Goal: Task Accomplishment & Management: Use online tool/utility

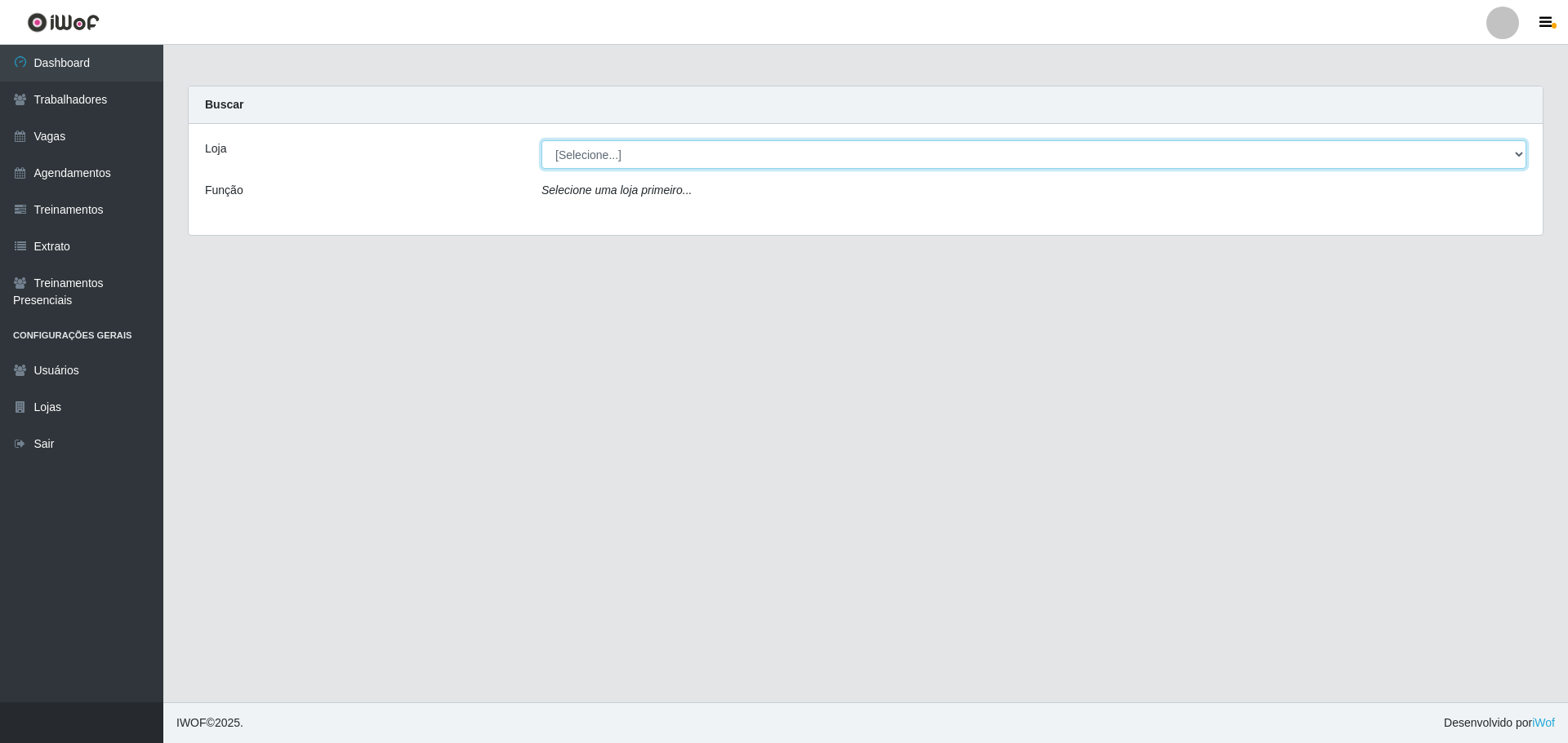
click at [625, 145] on select "[Selecione...] O ROSÁRIO ALIMENTOS" at bounding box center [1034, 155] width 985 height 29
select select "349"
click at [541, 141] on select "[Selecione...] O ROSÁRIO ALIMENTOS" at bounding box center [1034, 155] width 985 height 29
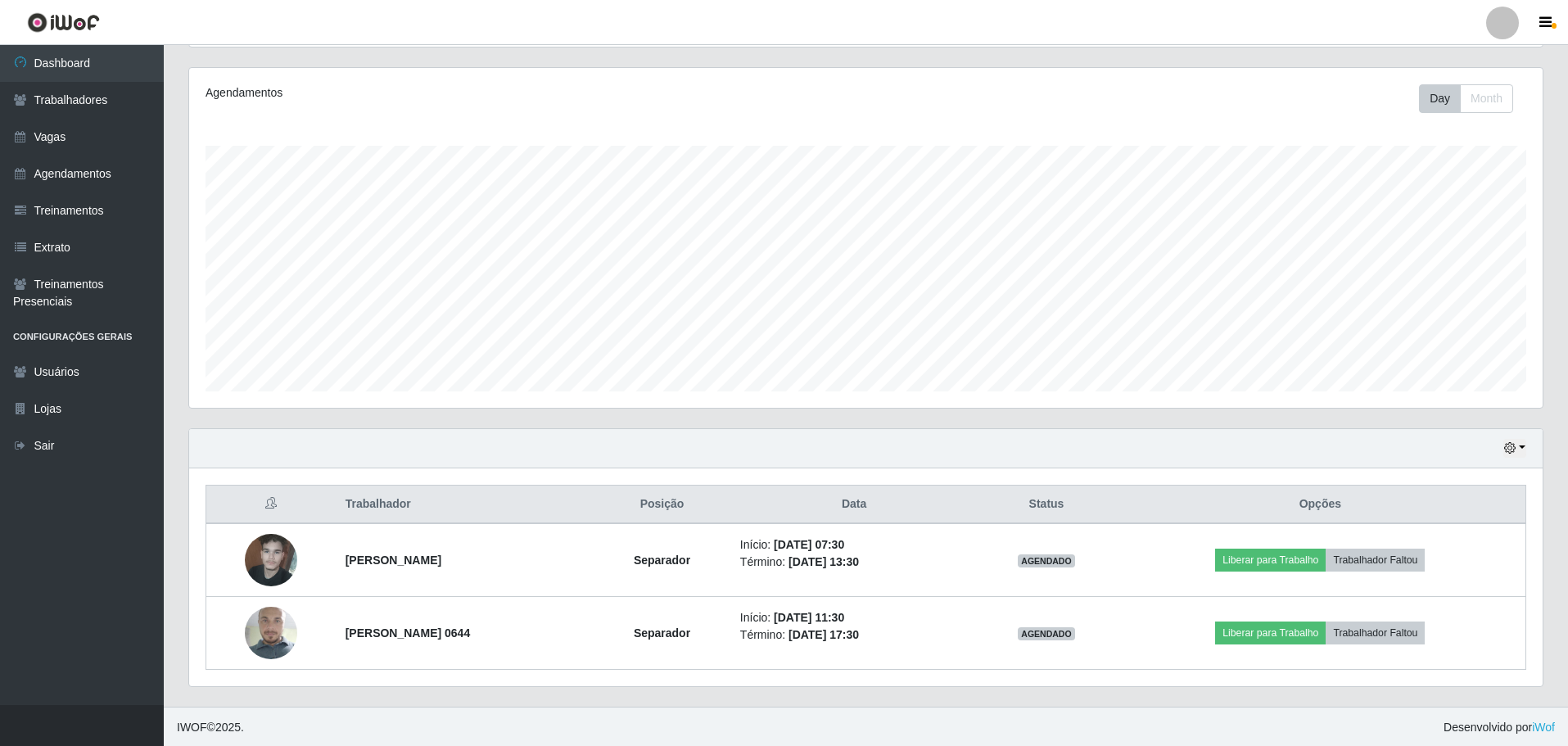
scroll to position [196, 0]
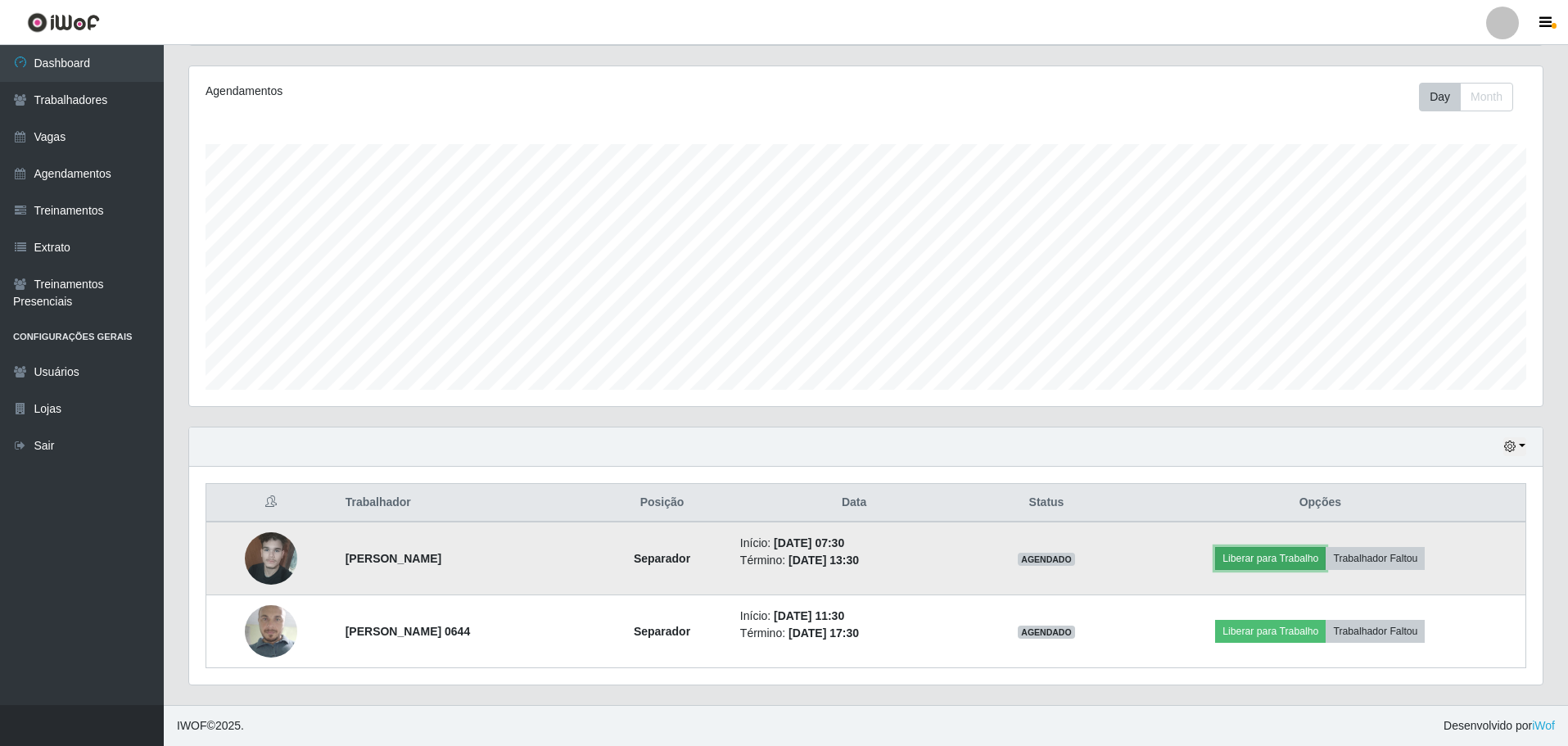
click at [1257, 562] on button "Liberar para Trabalho" at bounding box center [1270, 559] width 110 height 23
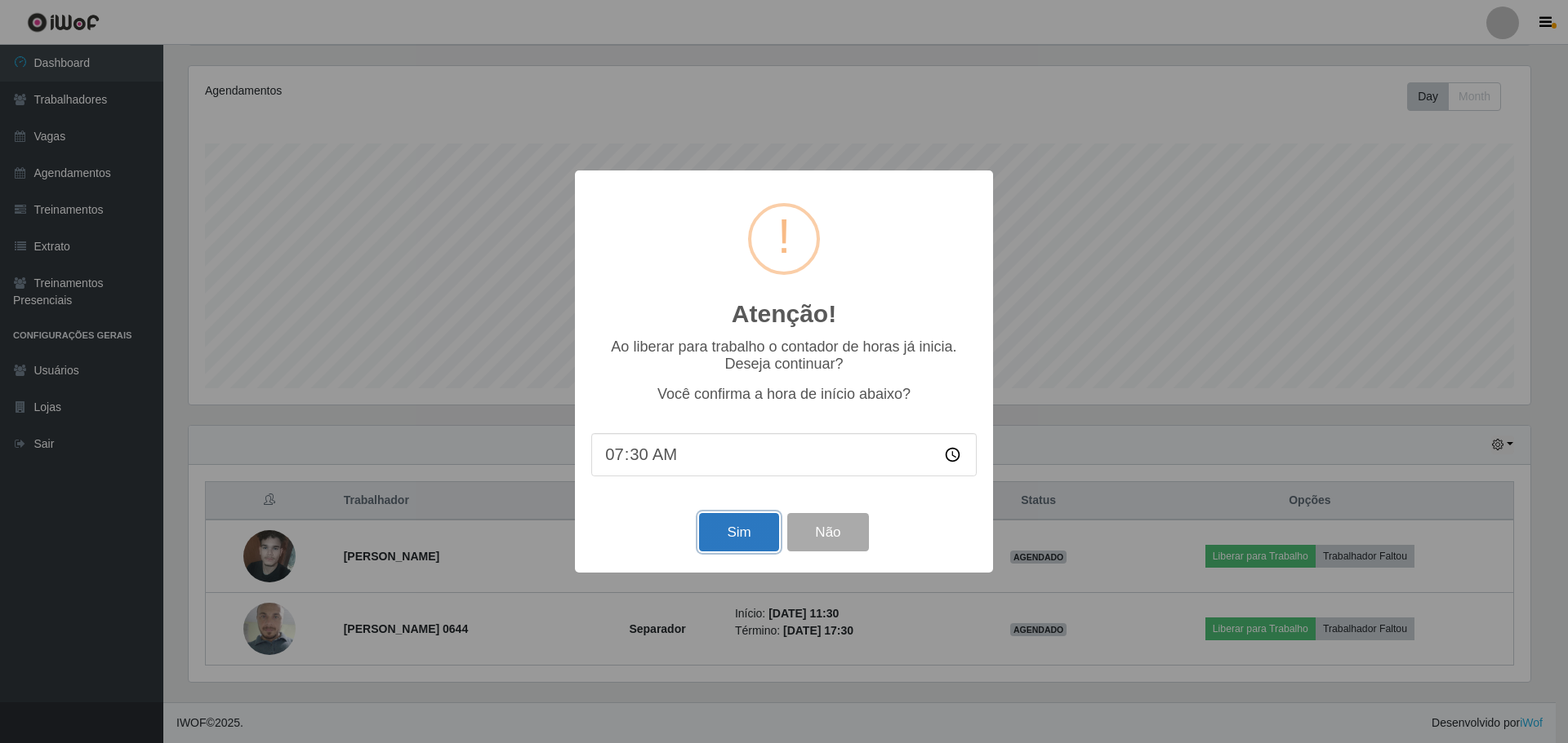
click at [740, 538] on button "Sim" at bounding box center [738, 532] width 79 height 38
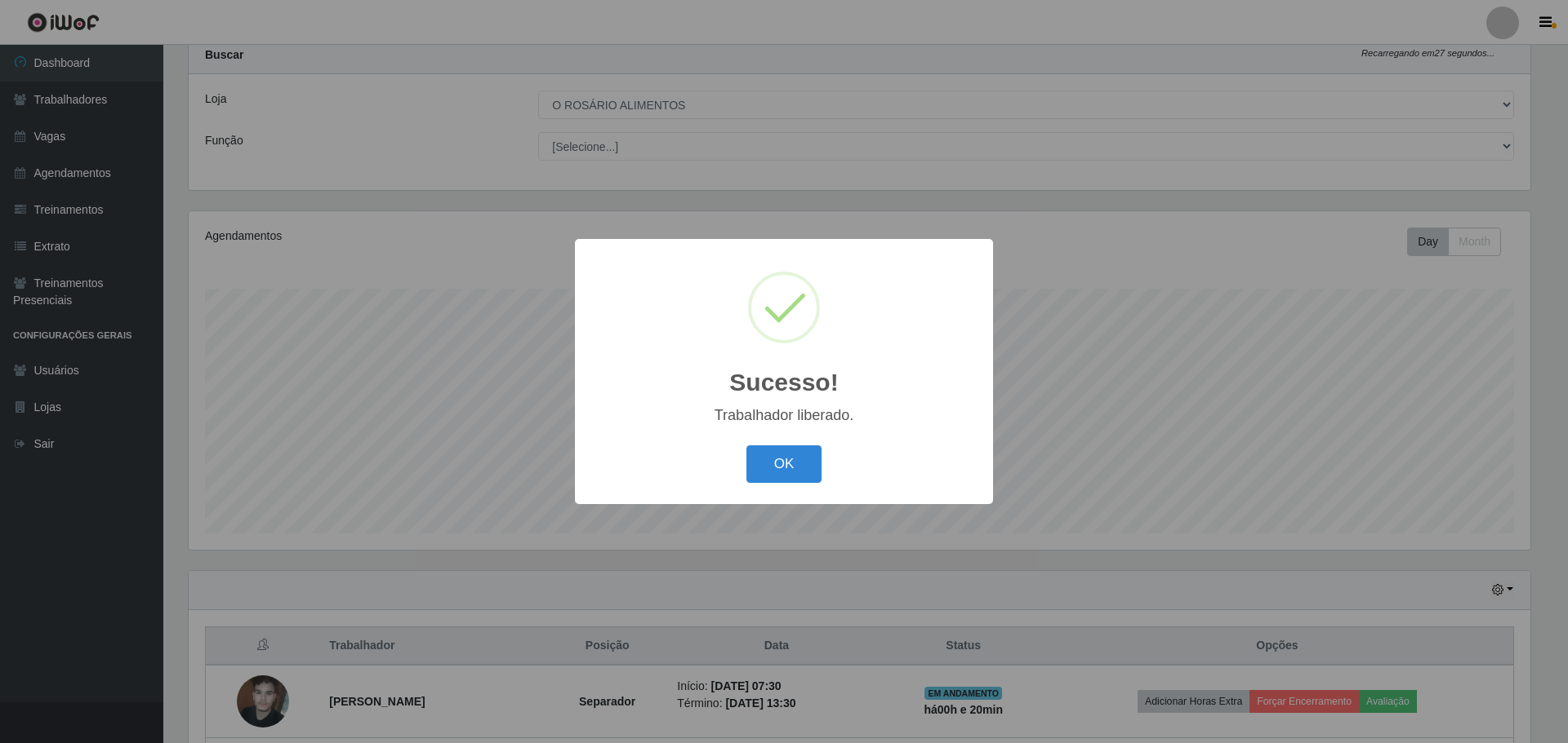
click at [746, 446] on button "OK" at bounding box center [784, 464] width 76 height 38
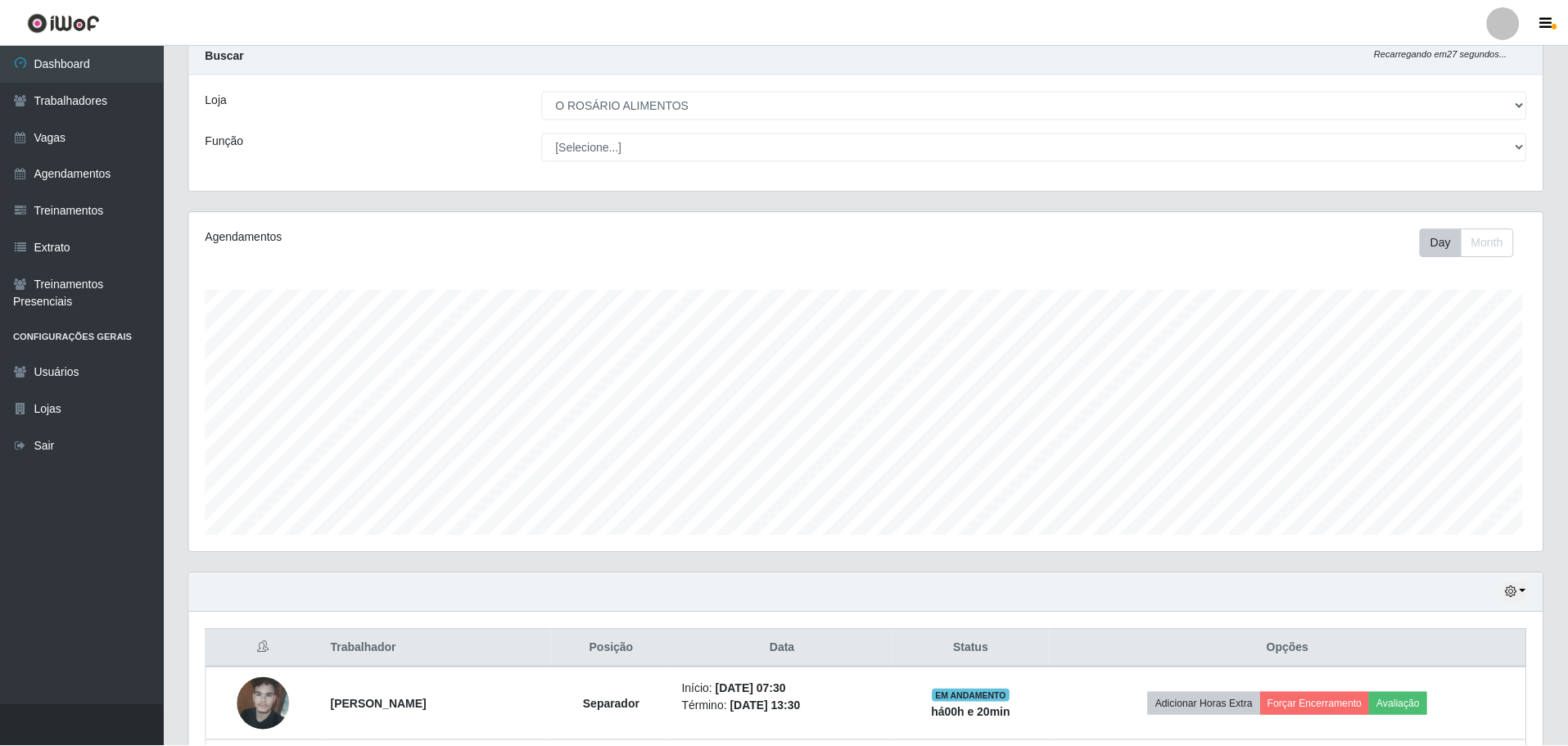
scroll to position [340, 1354]
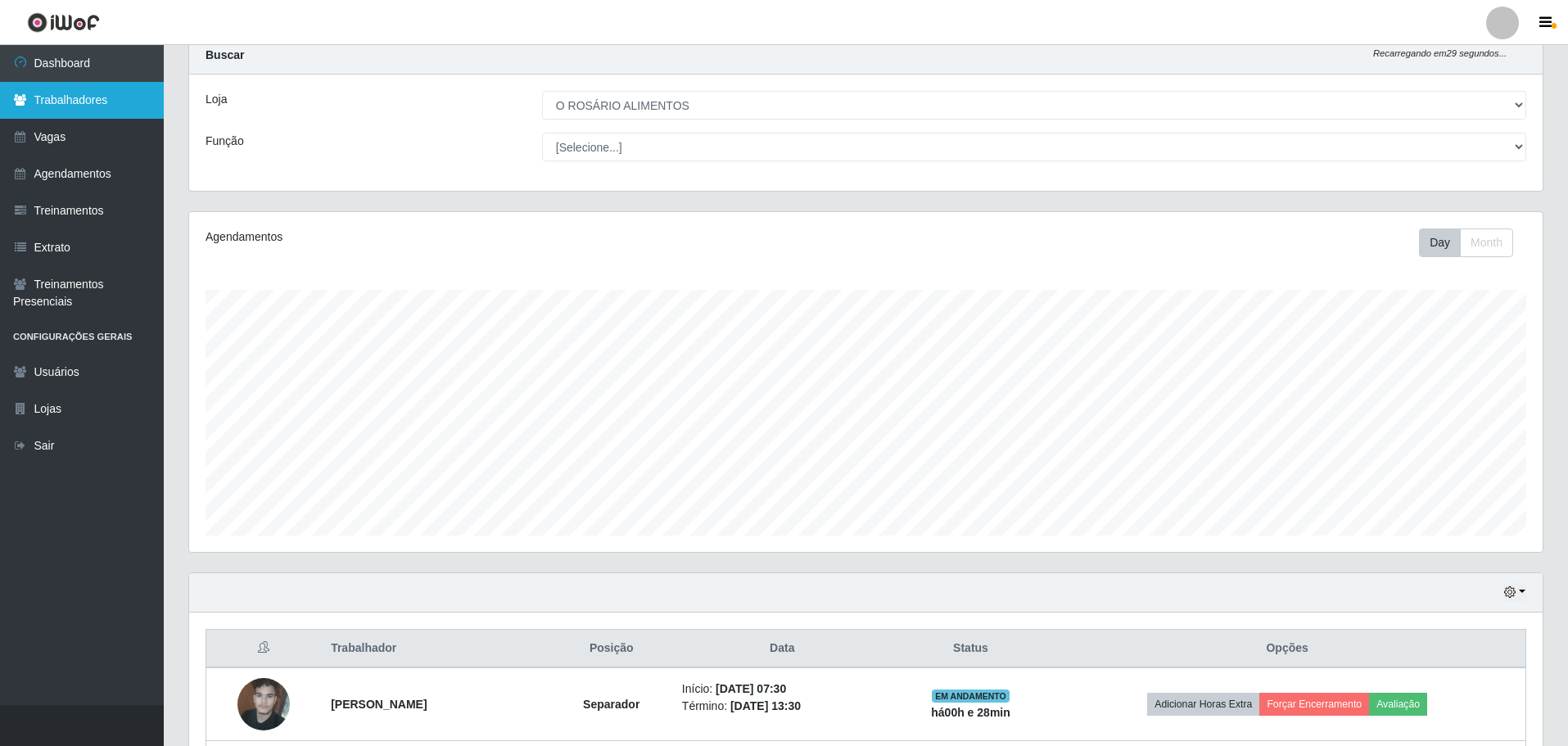
click at [135, 109] on link "Trabalhadores" at bounding box center [81, 100] width 164 height 37
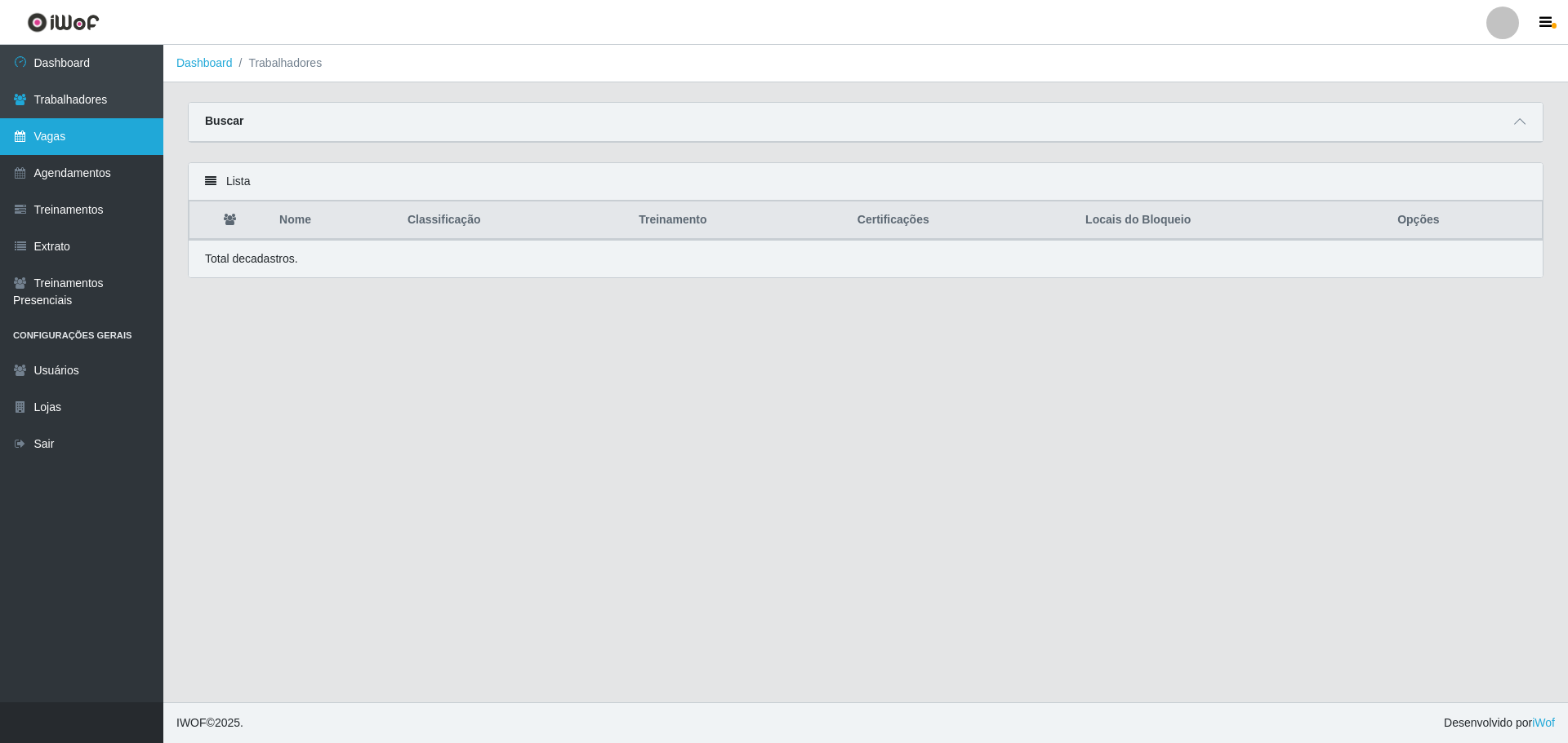
click at [62, 128] on link "Vagas" at bounding box center [81, 136] width 163 height 36
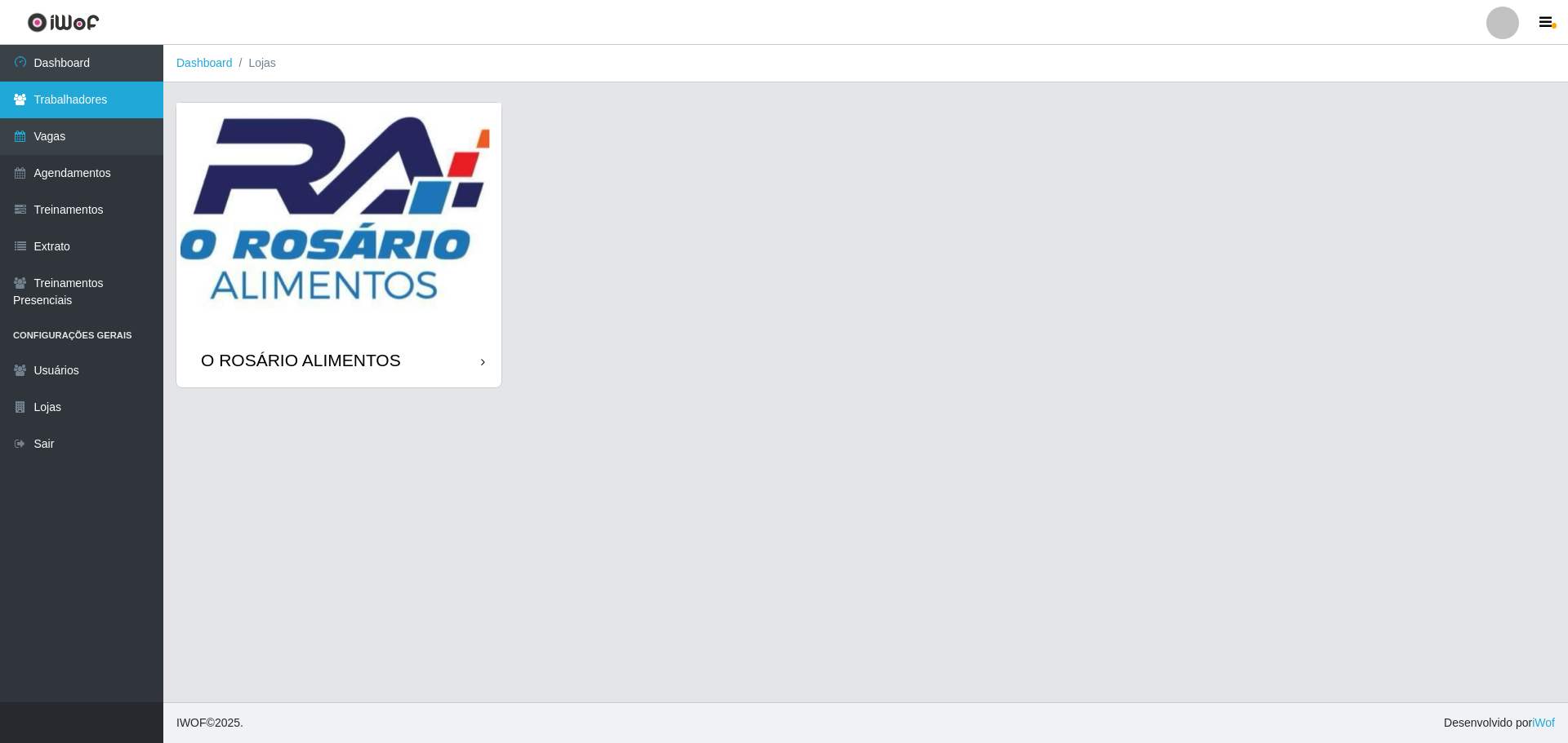
click at [73, 110] on link "Trabalhadores" at bounding box center [81, 100] width 163 height 36
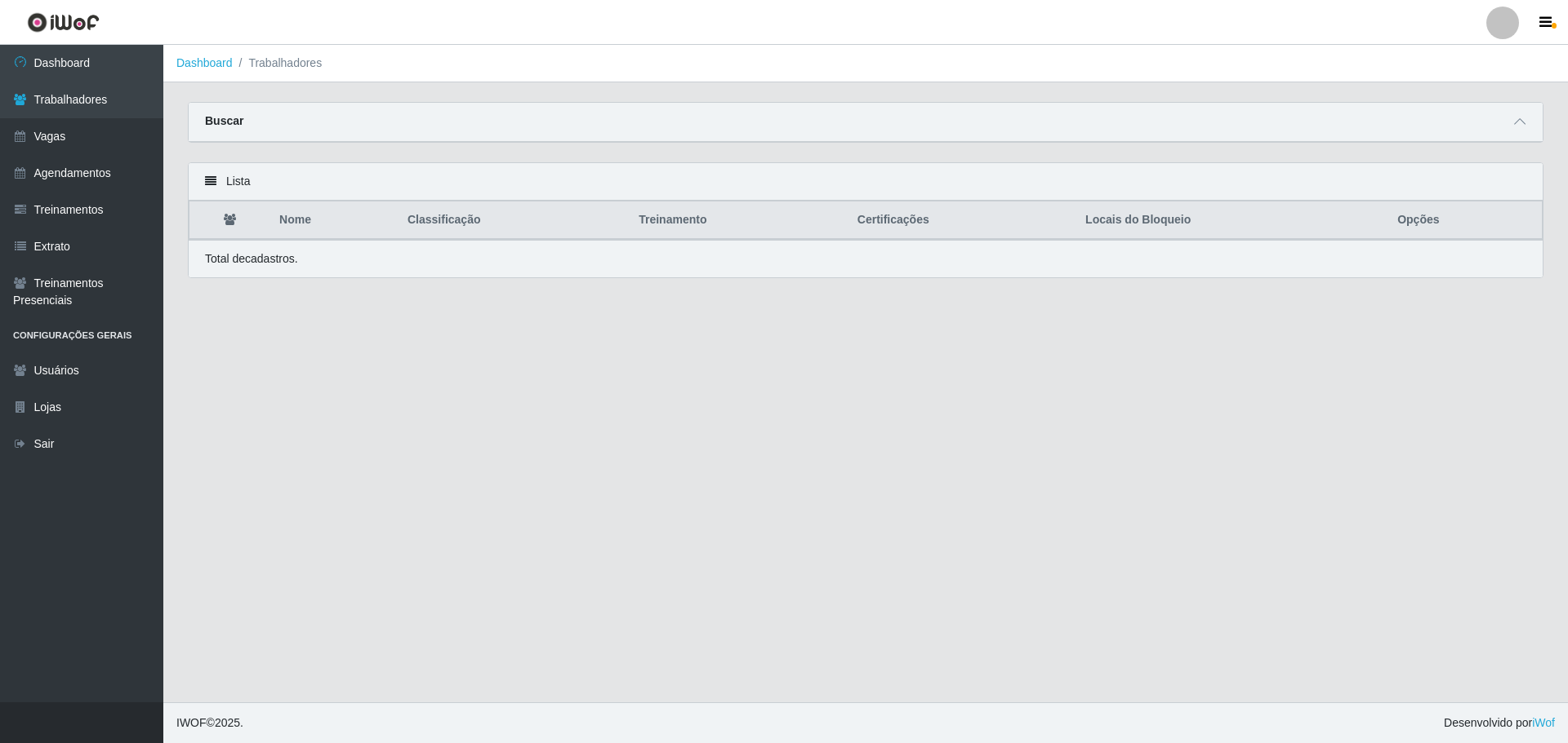
click at [1450, 133] on div "Buscar" at bounding box center [865, 122] width 1353 height 39
click at [1496, 114] on div "Buscar" at bounding box center [865, 122] width 1353 height 39
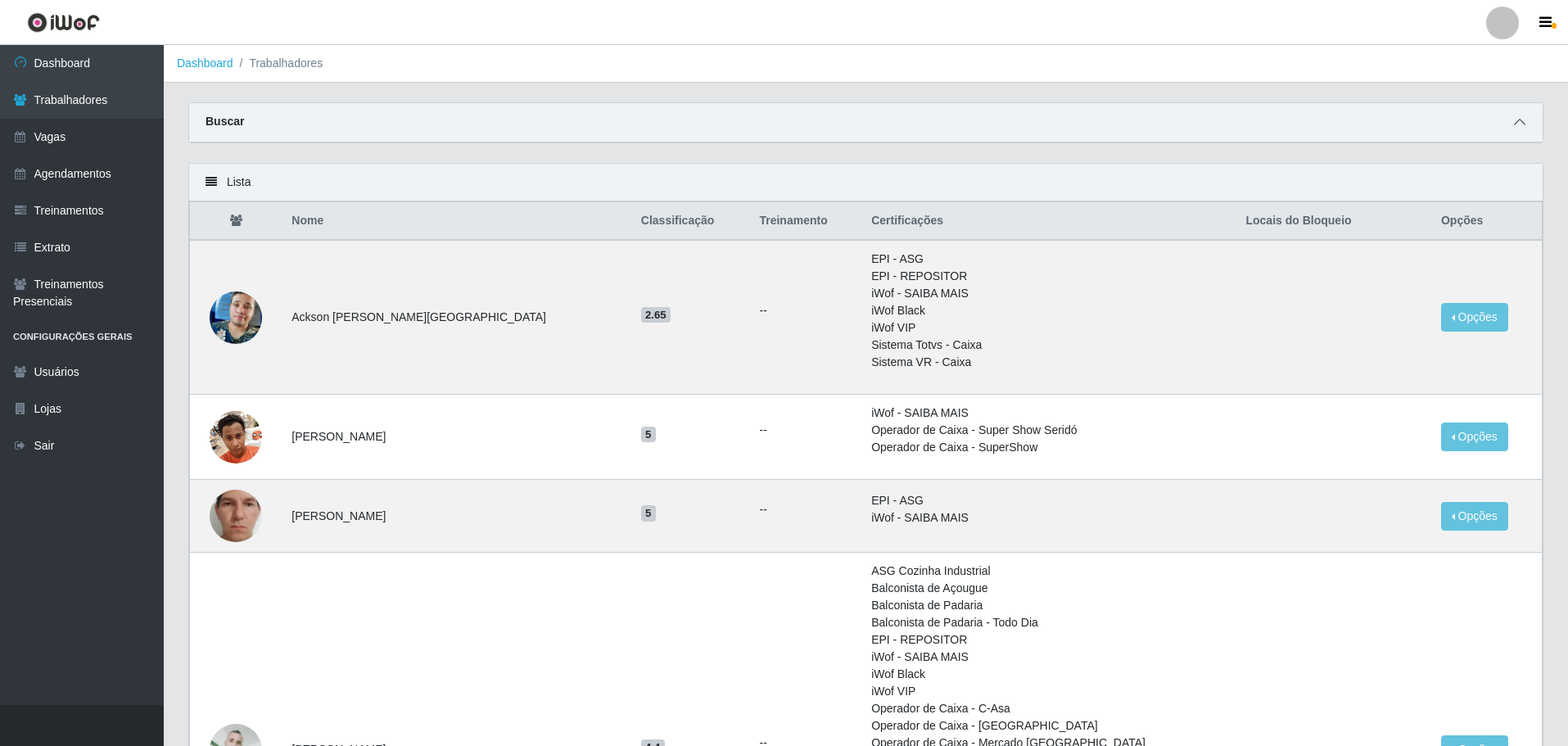
click at [1528, 127] on span at bounding box center [1519, 123] width 20 height 19
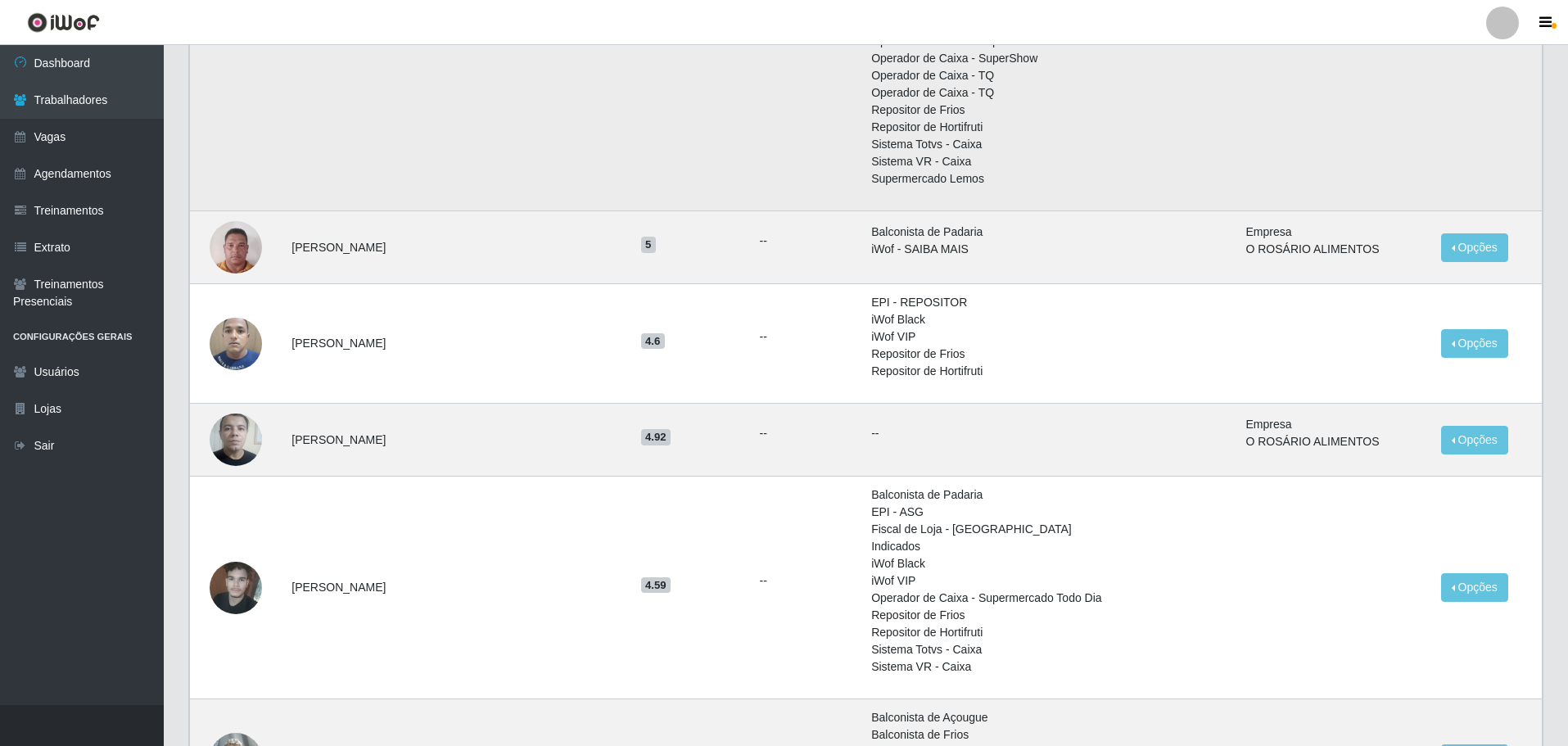
scroll to position [449, 0]
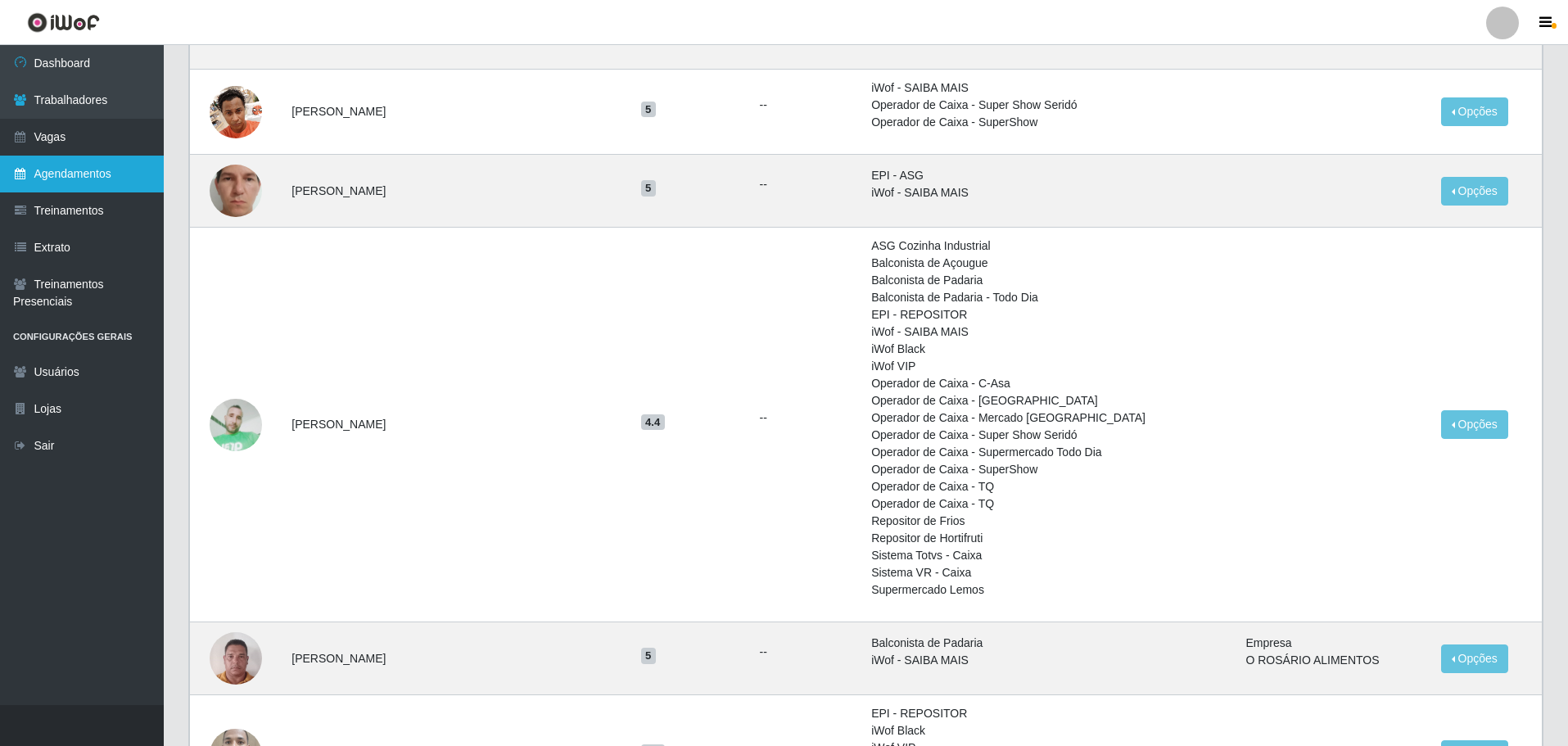
click at [59, 174] on link "Agendamentos" at bounding box center [81, 173] width 164 height 37
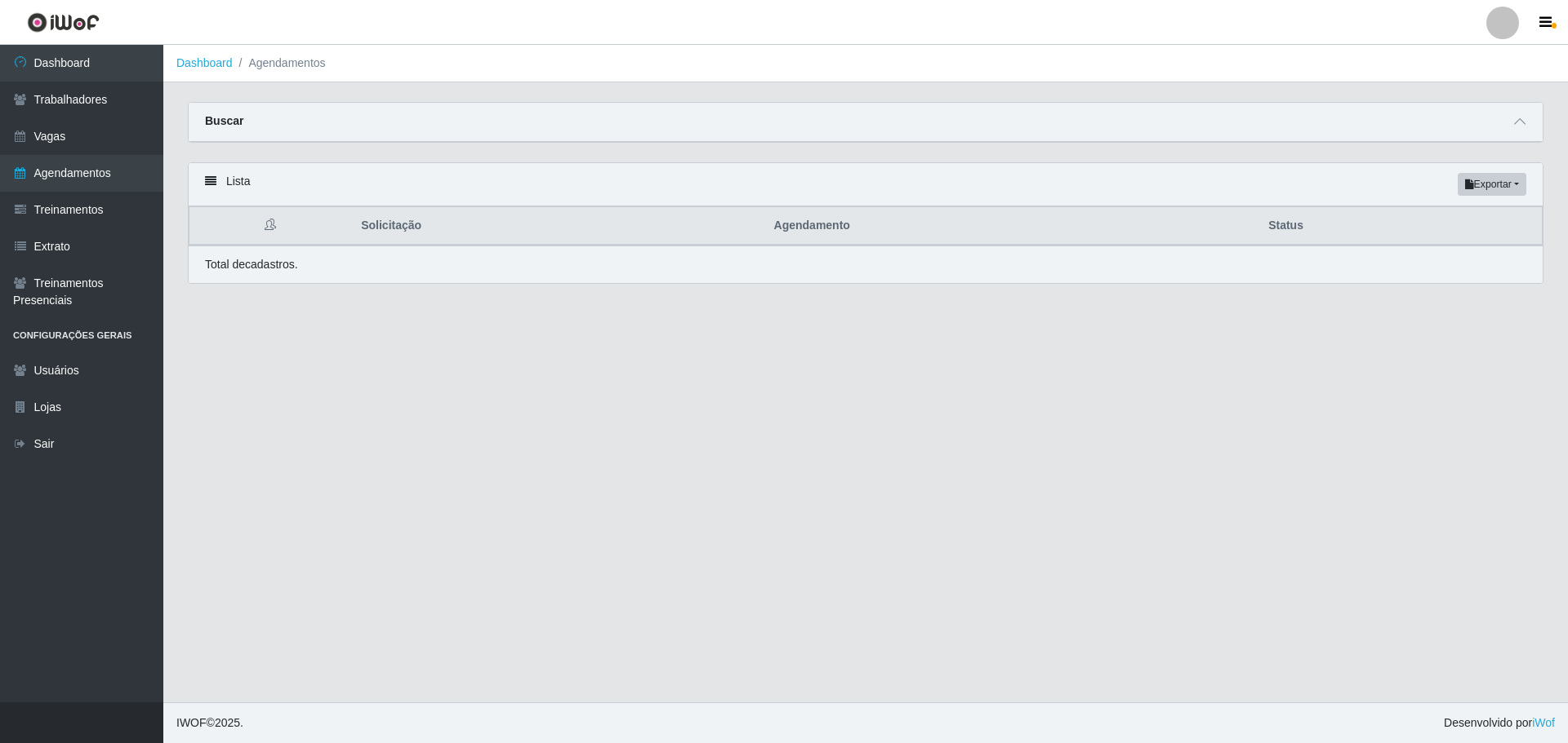
click at [1311, 130] on div "Buscar" at bounding box center [865, 122] width 1353 height 39
click at [1521, 126] on icon at bounding box center [1519, 121] width 11 height 11
